Goal: Information Seeking & Learning: Learn about a topic

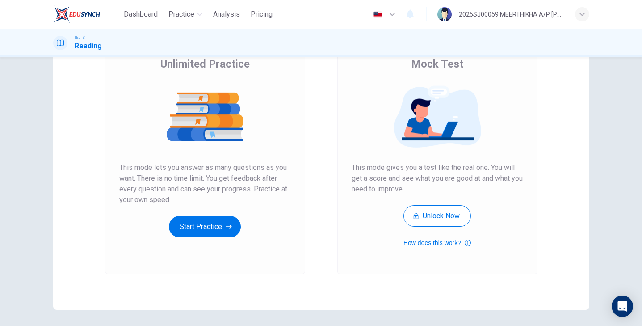
scroll to position [73, 0]
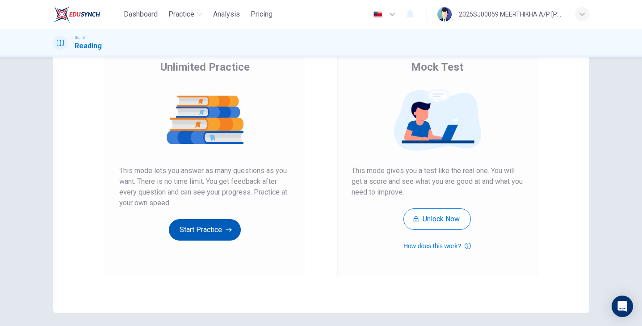
click at [208, 234] on button "Start Practice" at bounding box center [205, 229] width 72 height 21
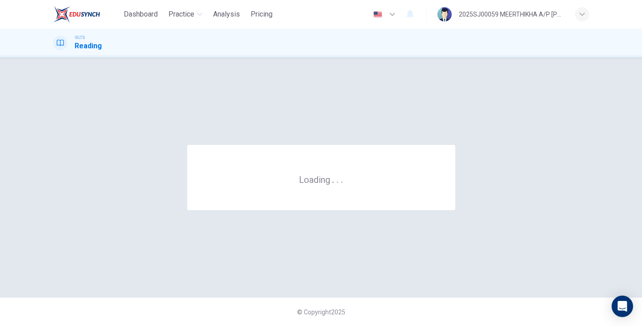
scroll to position [0, 0]
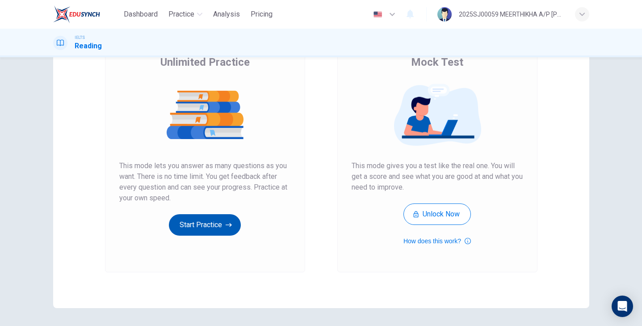
scroll to position [106, 0]
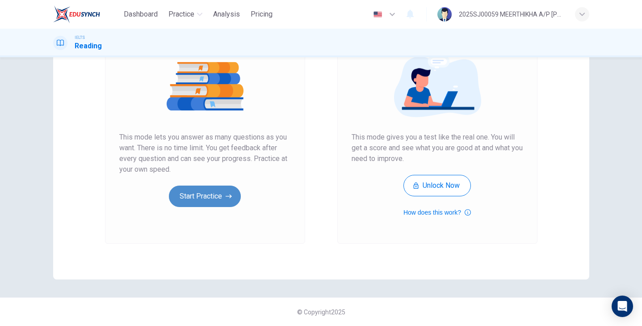
click at [213, 202] on button "Start Practice" at bounding box center [205, 196] width 72 height 21
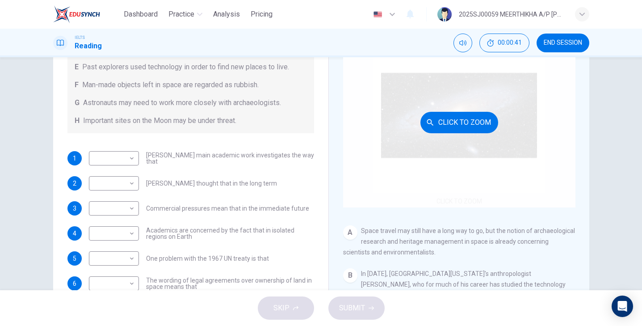
scroll to position [0, 0]
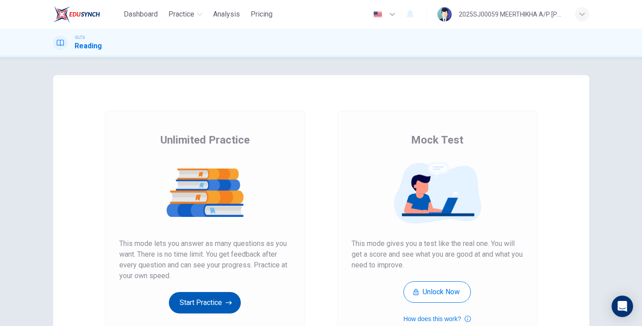
click at [207, 303] on button "Start Practice" at bounding box center [205, 302] width 72 height 21
click at [213, 298] on button "Start Practice" at bounding box center [205, 302] width 72 height 21
click at [223, 303] on button "Start Practice" at bounding box center [205, 302] width 72 height 21
